Goal: Information Seeking & Learning: Learn about a topic

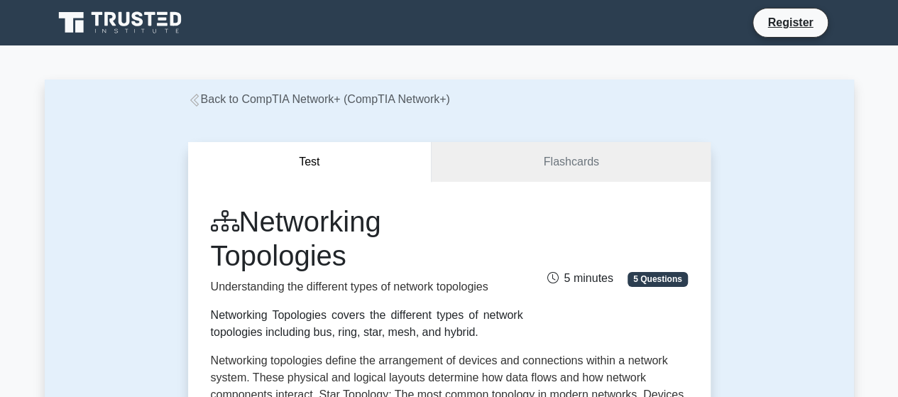
click at [148, 194] on div "Test Flashcards Networking Topologies Understanding the different types of netw…" at bounding box center [449, 382] width 809 height 549
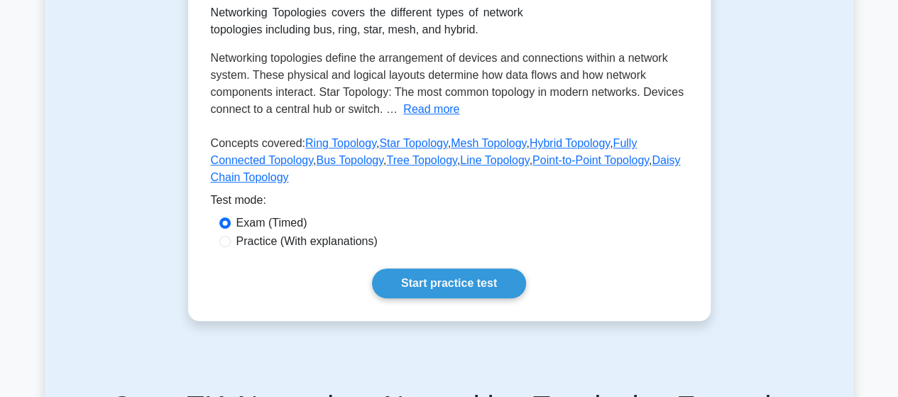
scroll to position [312, 0]
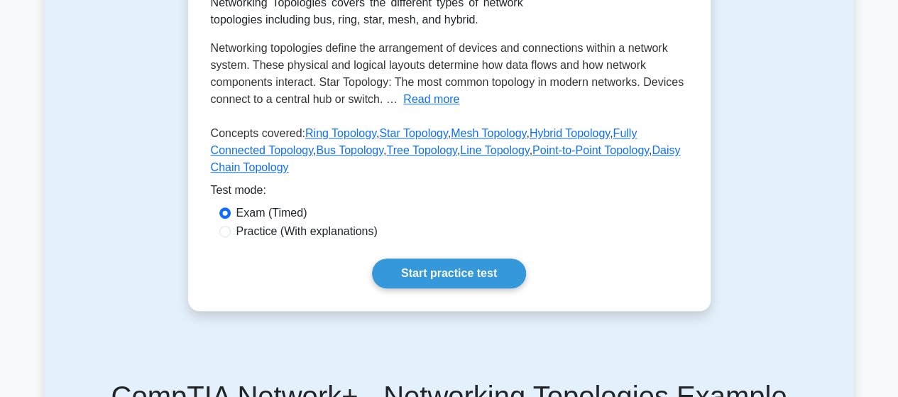
click at [738, 249] on div "Test Flashcards Networking Topologies Understanding the different types of netw…" at bounding box center [449, 70] width 809 height 549
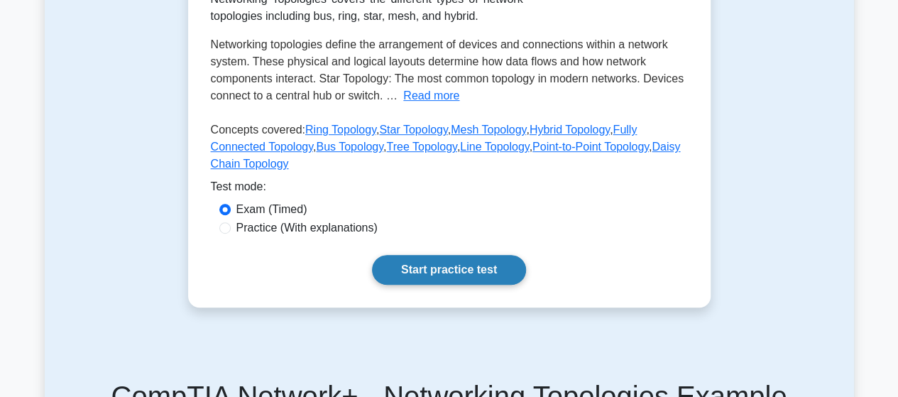
click at [475, 255] on link "Start practice test" at bounding box center [449, 270] width 154 height 30
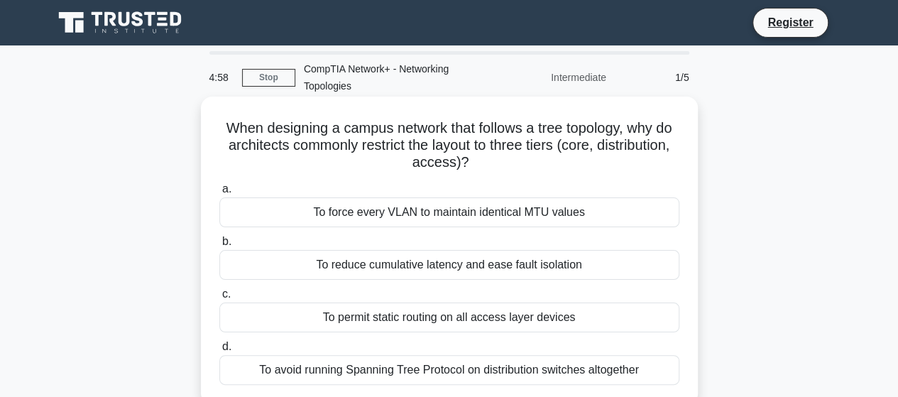
click at [690, 172] on div "When designing a campus network that follows a tree topology, why do architects…" at bounding box center [448, 250] width 485 height 297
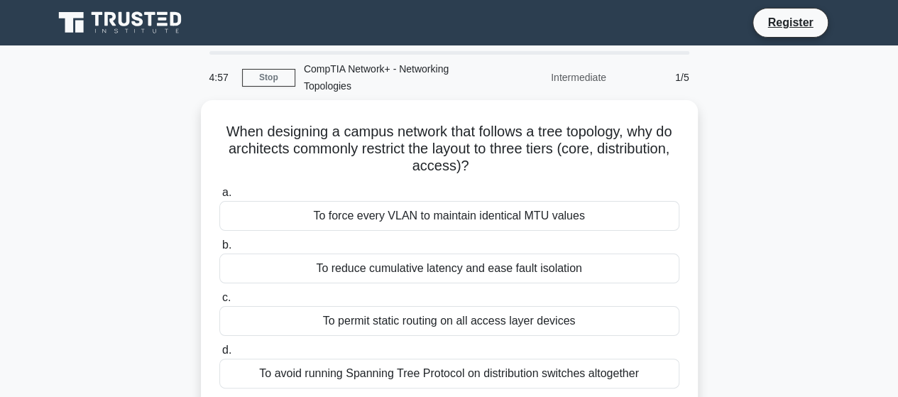
click at [710, 172] on div "When designing a campus network that follows a tree topology, why do architects…" at bounding box center [449, 262] width 809 height 325
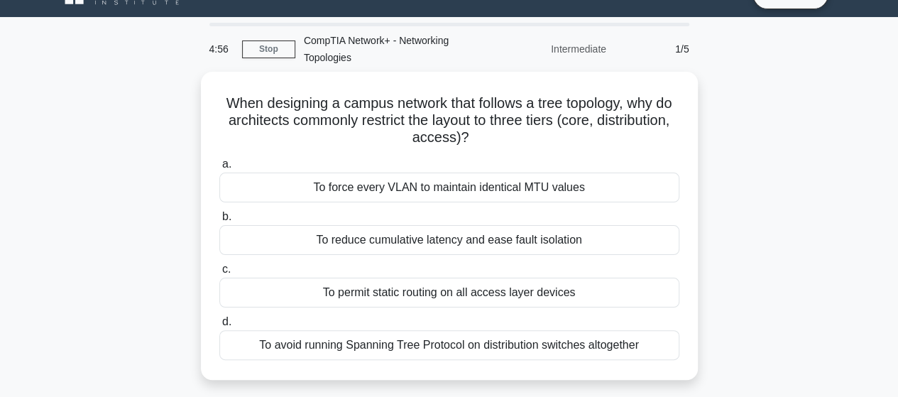
scroll to position [57, 0]
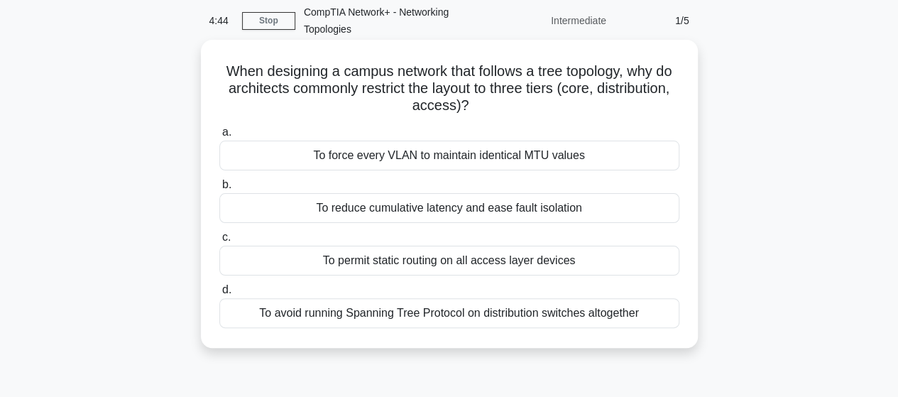
click at [486, 325] on div "To avoid running Spanning Tree Protocol on distribution switches altogether" at bounding box center [449, 313] width 460 height 30
click at [219, 294] on input "d. To avoid running Spanning Tree Protocol on distribution switches altogether" at bounding box center [219, 289] width 0 height 9
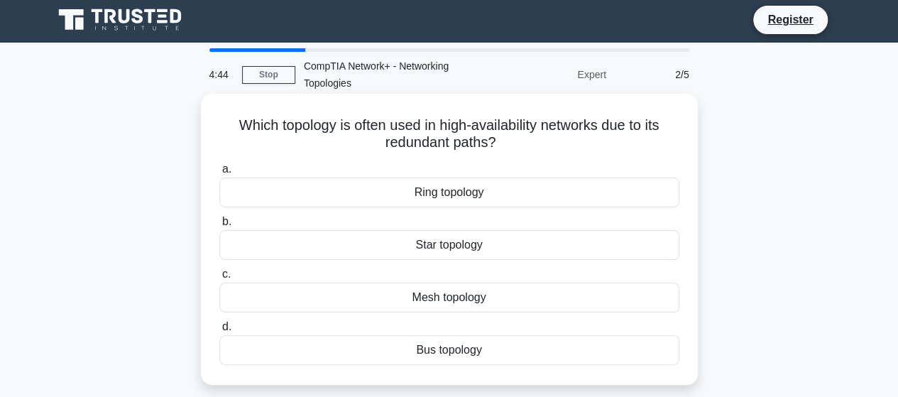
scroll to position [0, 0]
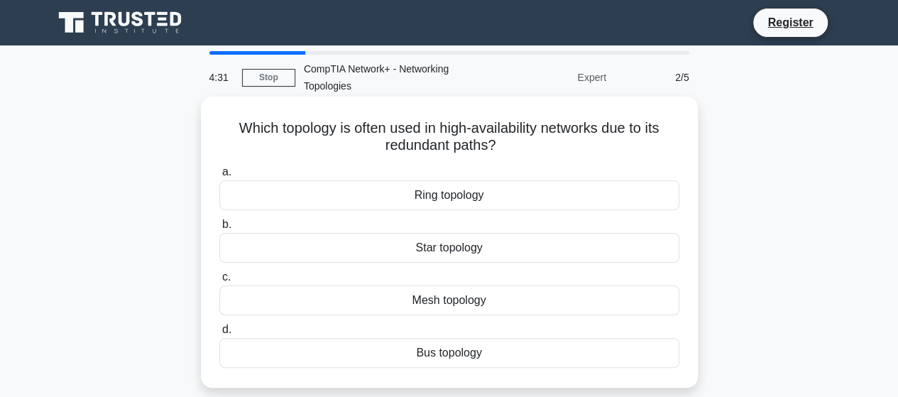
click at [499, 197] on div "Ring topology" at bounding box center [449, 195] width 460 height 30
click at [219, 177] on input "a. Ring topology" at bounding box center [219, 171] width 0 height 9
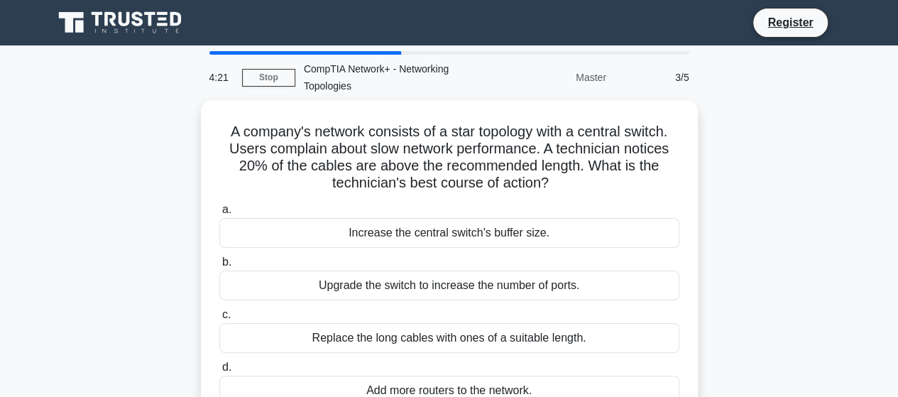
click at [705, 192] on div "A company's network consists of a star topology with a central switch. Users co…" at bounding box center [449, 271] width 809 height 342
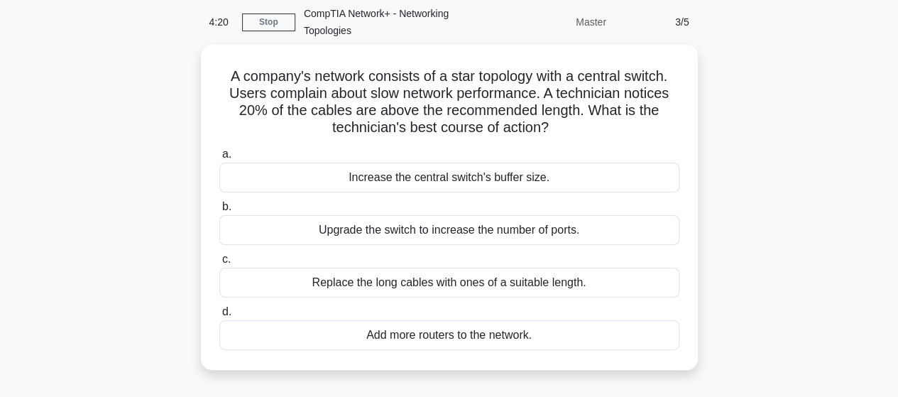
scroll to position [57, 0]
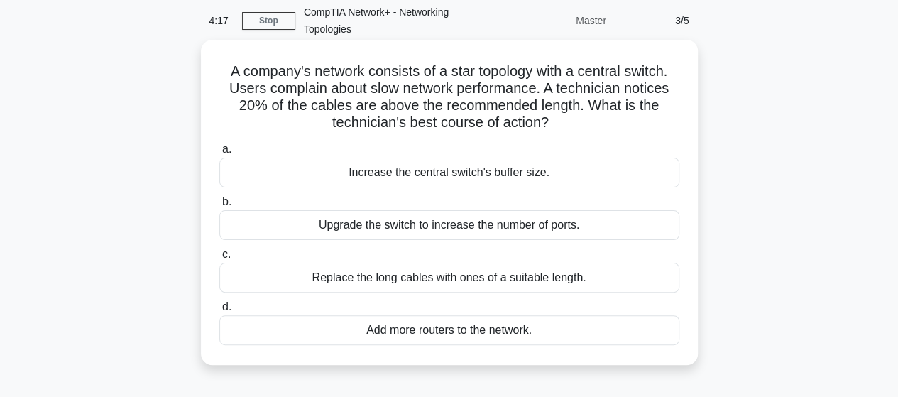
click at [558, 285] on div "Replace the long cables with ones of a suitable length." at bounding box center [449, 278] width 460 height 30
click at [219, 259] on input "c. Replace the long cables with ones of a suitable length." at bounding box center [219, 254] width 0 height 9
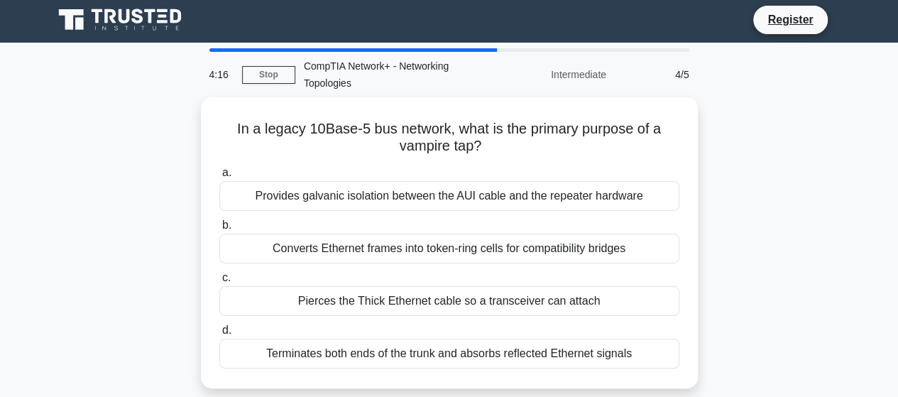
scroll to position [0, 0]
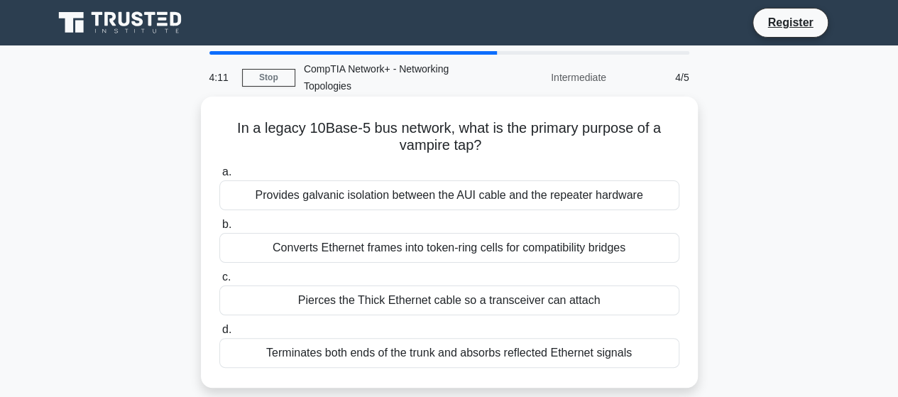
click at [540, 188] on div "Provides galvanic isolation between the AUI cable and the repeater hardware" at bounding box center [449, 195] width 460 height 30
click at [219, 177] on input "a. Provides galvanic isolation between the AUI cable and the repeater hardware" at bounding box center [219, 171] width 0 height 9
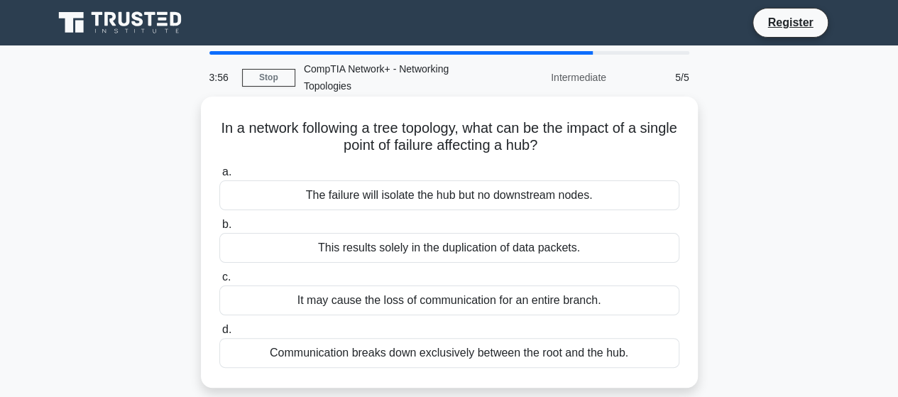
click at [464, 306] on div "It may cause the loss of communication for an entire branch." at bounding box center [449, 300] width 460 height 30
click at [219, 282] on input "c. It may cause the loss of communication for an entire branch." at bounding box center [219, 276] width 0 height 9
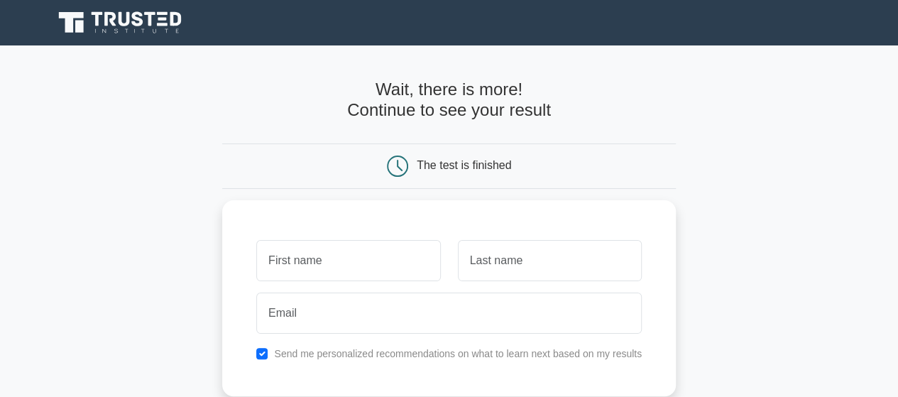
click at [736, 198] on main "Wait, there is more! Continue to see your result The test is finished and the" at bounding box center [449, 300] width 898 height 511
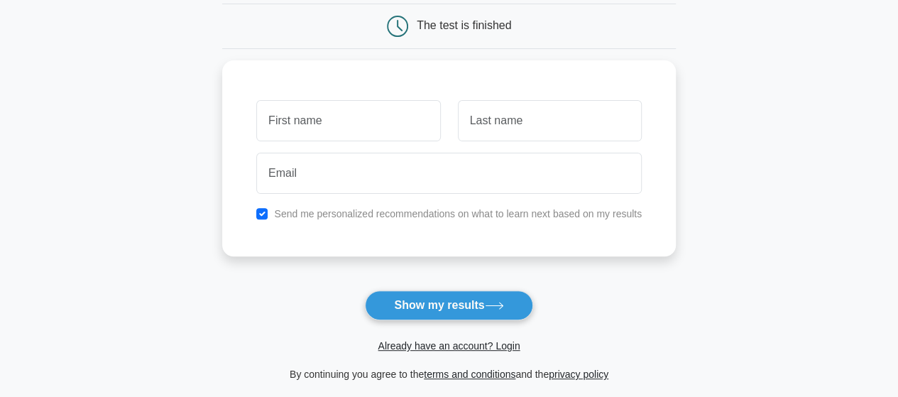
scroll to position [142, 0]
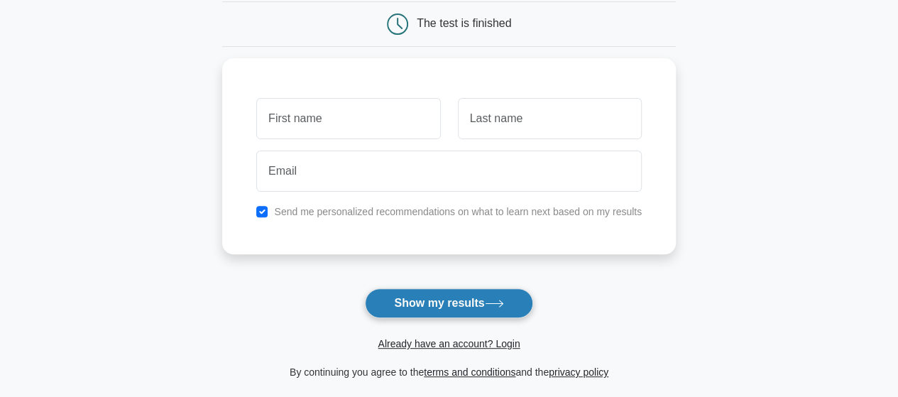
click at [504, 314] on button "Show my results" at bounding box center [448, 303] width 167 height 30
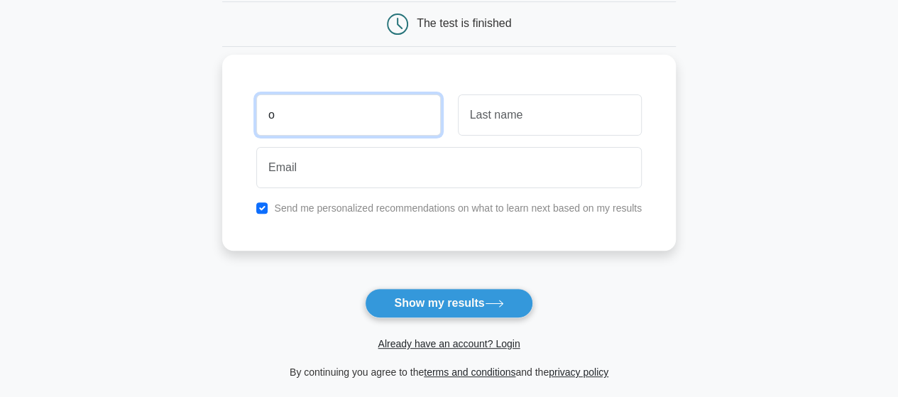
type input "o"
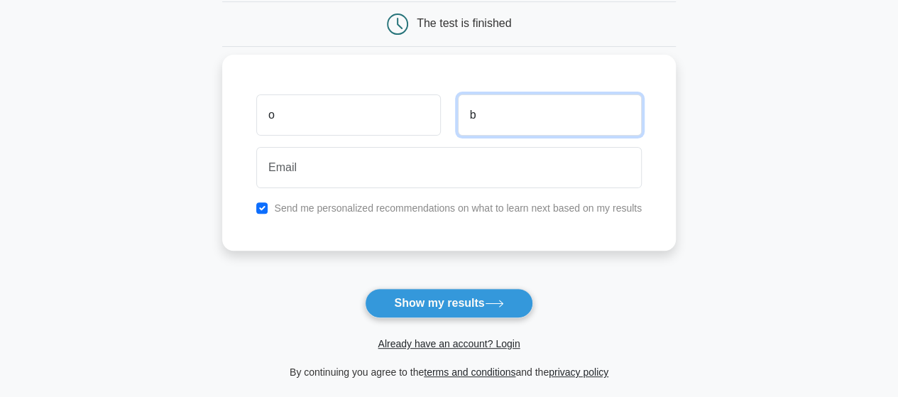
type input "b"
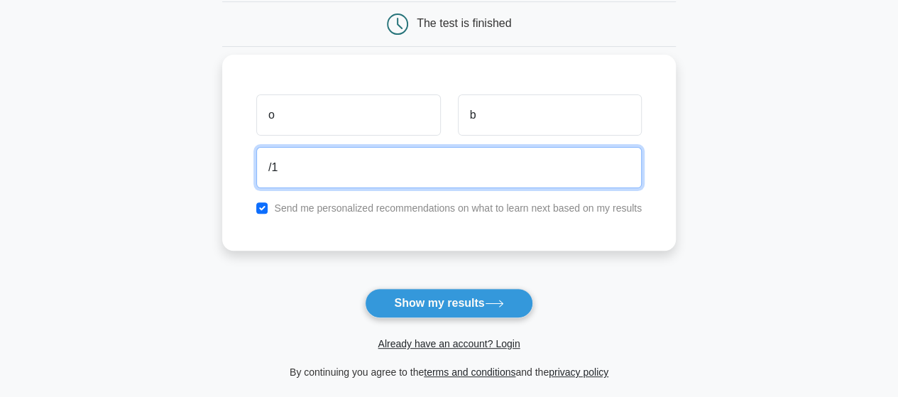
type input "/"
type input "[EMAIL_ADDRESS][DOMAIN_NAME]"
click at [365, 288] on button "Show my results" at bounding box center [448, 303] width 167 height 30
